Goal: Task Accomplishment & Management: Use online tool/utility

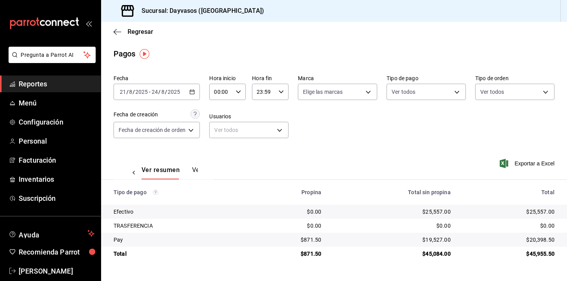
scroll to position [0, 23]
click at [35, 150] on ul "Reportes Menú Configuración Personal Facturación Inventarios Suscripción" at bounding box center [50, 140] width 101 height 131
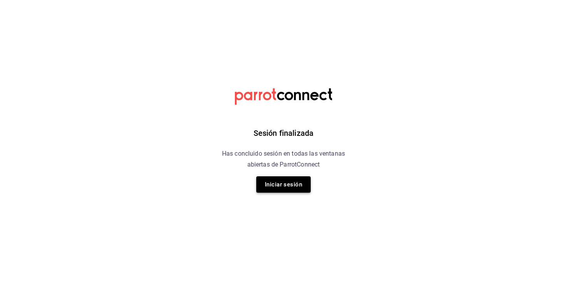
click at [277, 181] on button "Iniciar sesión" at bounding box center [283, 184] width 54 height 16
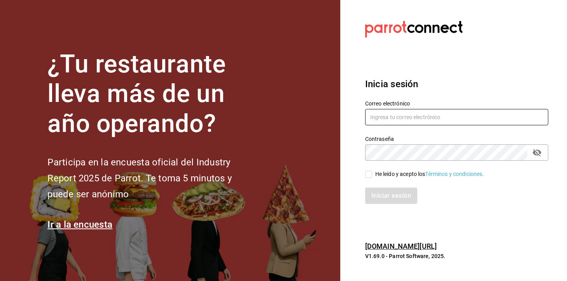
type input "administracion@eventoslienzocharronaucalpan.com"
click at [369, 174] on input "He leído y acepto los Términos y condiciones." at bounding box center [368, 174] width 7 height 7
checkbox input "true"
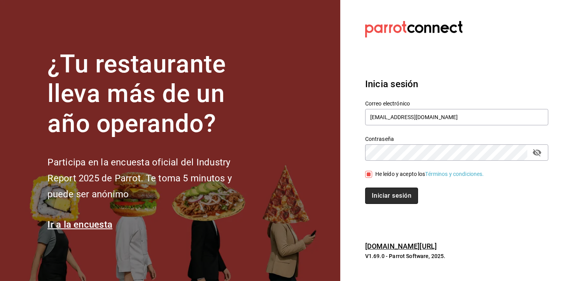
click at [383, 193] on button "Iniciar sesión" at bounding box center [391, 196] width 53 height 16
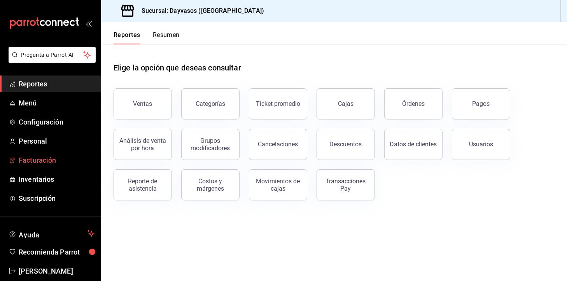
click at [81, 156] on span "Facturación" at bounding box center [57, 160] width 76 height 11
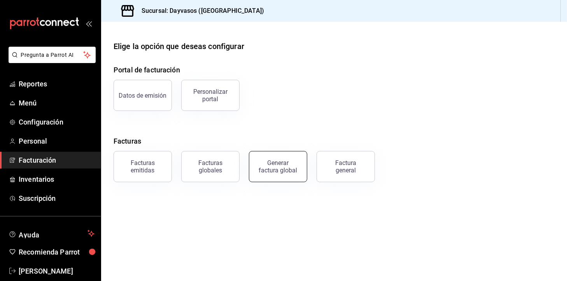
click at [261, 170] on div "Generar factura global" at bounding box center [278, 166] width 39 height 15
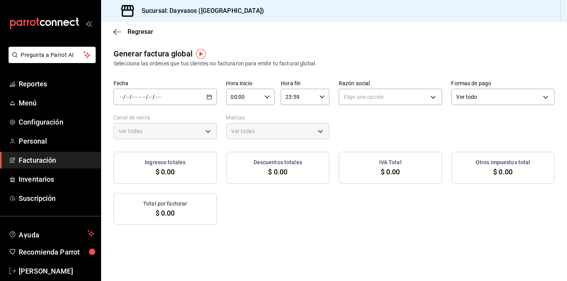
type input "PARROT,UBER_EATS,RAPPI,DIDI_FOOD,ONLINE"
click at [209, 98] on \(Stroke\) "button" at bounding box center [209, 97] width 5 height 4
click at [167, 114] on li "Rango de fechas" at bounding box center [150, 121] width 73 height 18
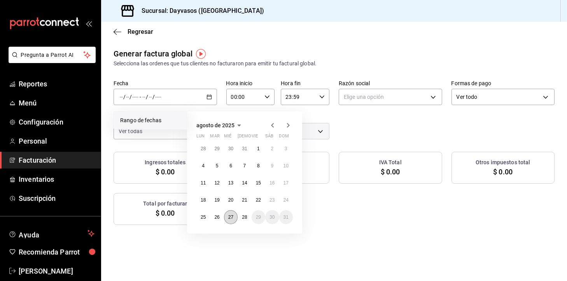
click at [231, 216] on abbr "27" at bounding box center [230, 216] width 5 height 5
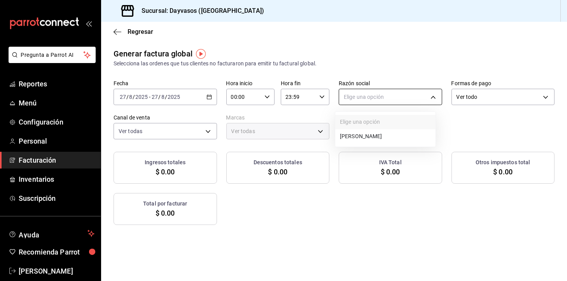
click at [354, 94] on body "Pregunta a Parrot AI Reportes Menú Configuración Personal Facturación Inventari…" at bounding box center [283, 140] width 567 height 281
click at [363, 133] on li "[PERSON_NAME]" at bounding box center [385, 136] width 100 height 14
type input "9f4e9c56-6cc4-4943-b83e-737624e5187f"
type input "9712e7d5-7633-4eee-9c09-fccef5b7d44a"
